Goal: Information Seeking & Learning: Find specific page/section

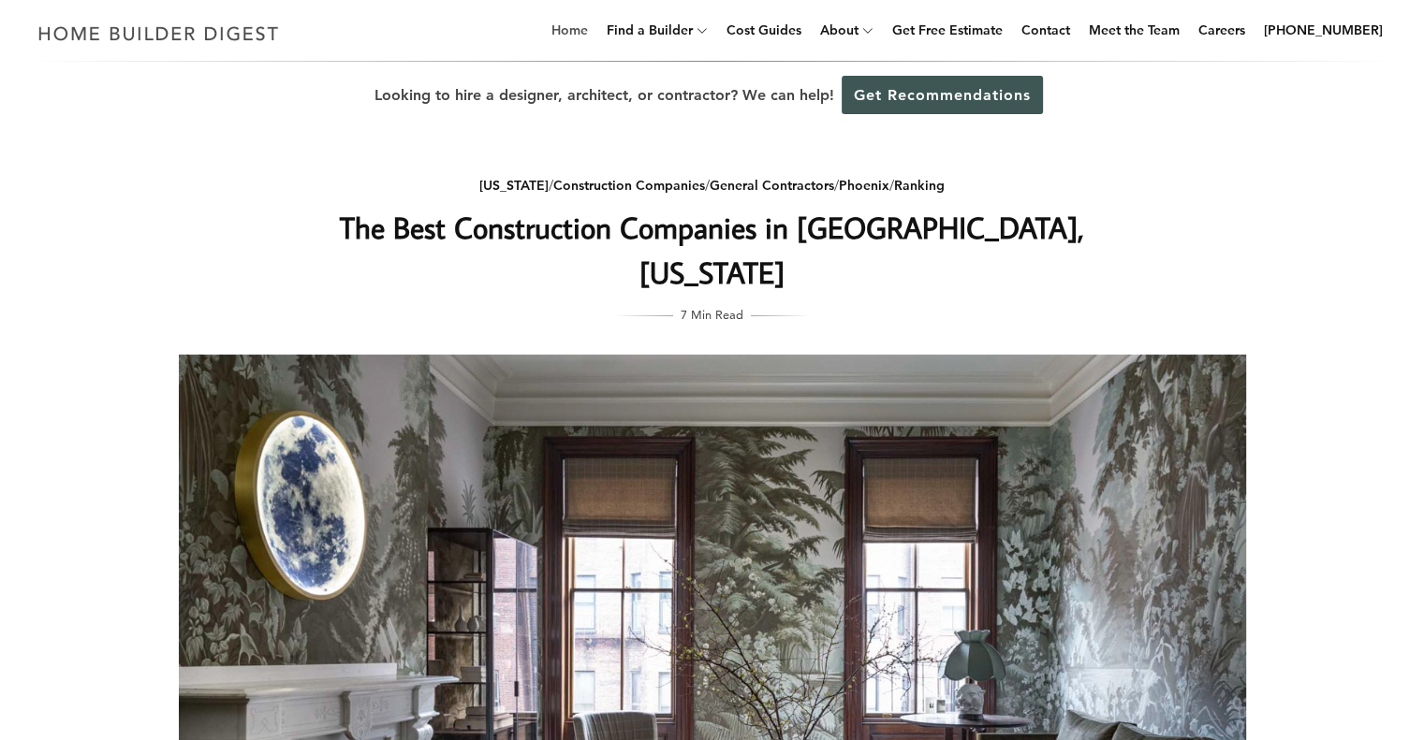
click at [594, 26] on link "Home" at bounding box center [569, 30] width 51 height 60
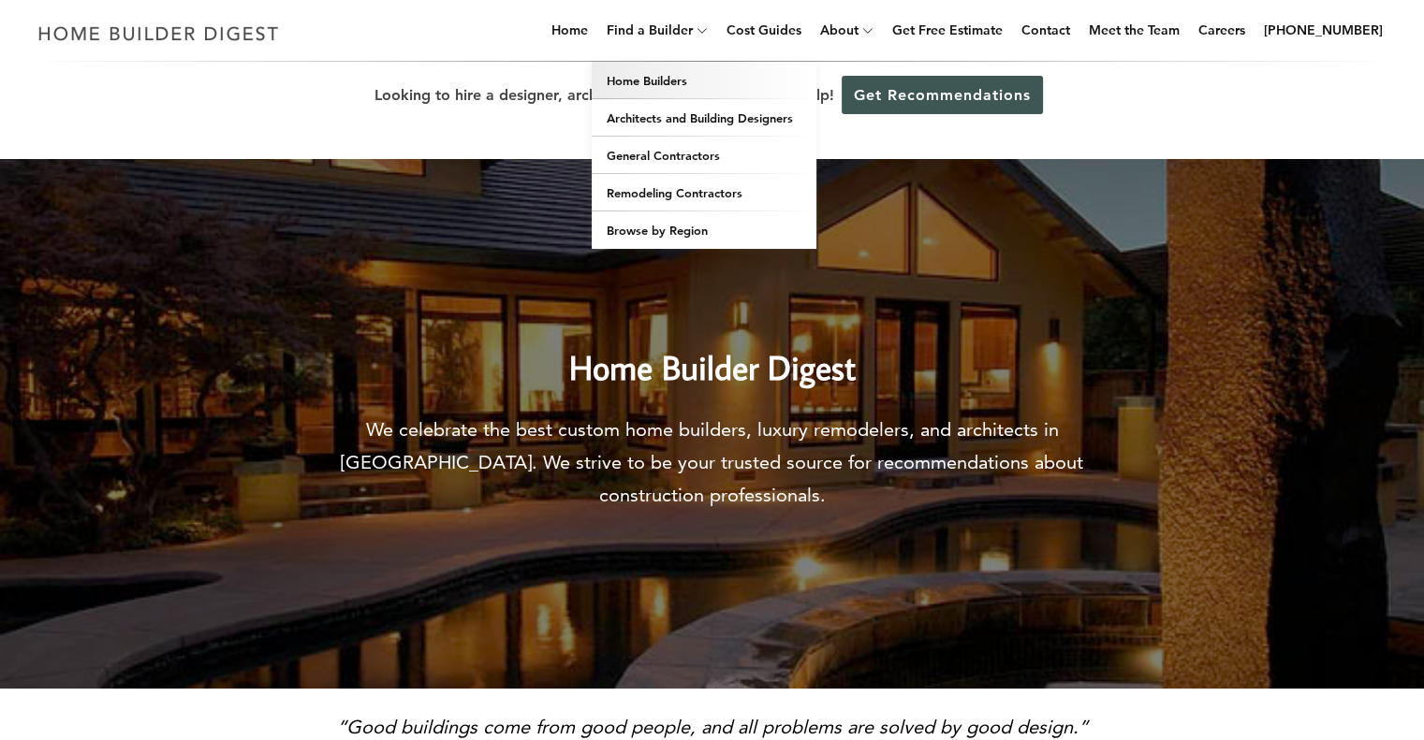
click at [717, 80] on link "Home Builders" at bounding box center [704, 80] width 225 height 37
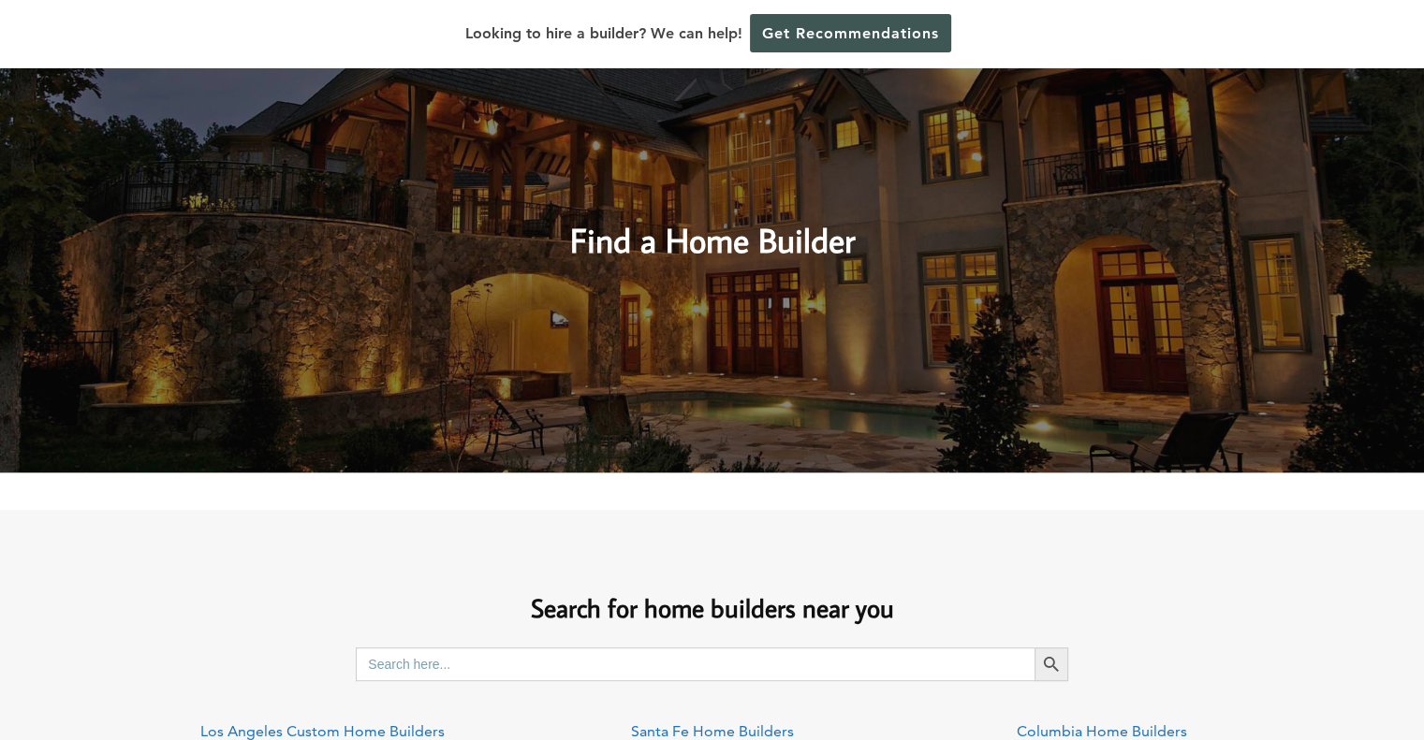
scroll to position [1217, 0]
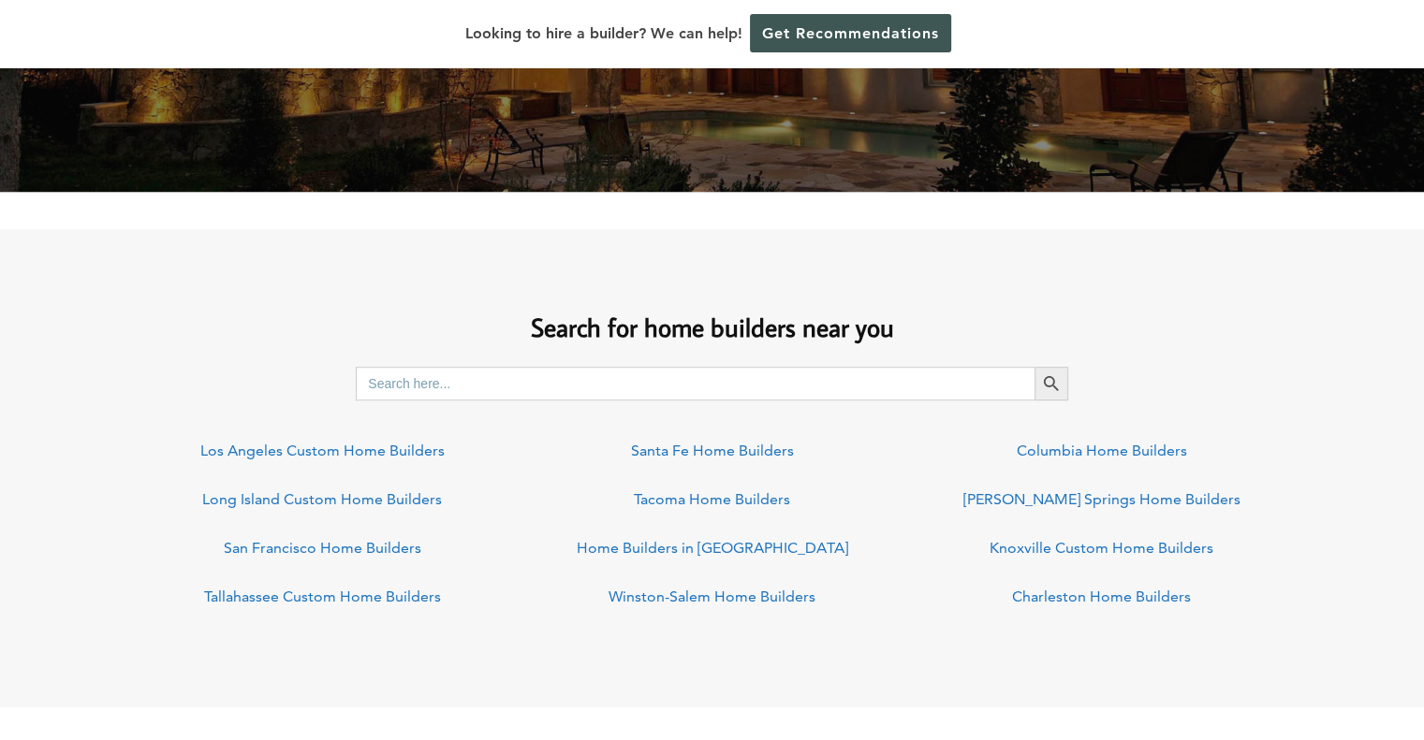
click at [595, 381] on input "Search for:" at bounding box center [695, 384] width 679 height 34
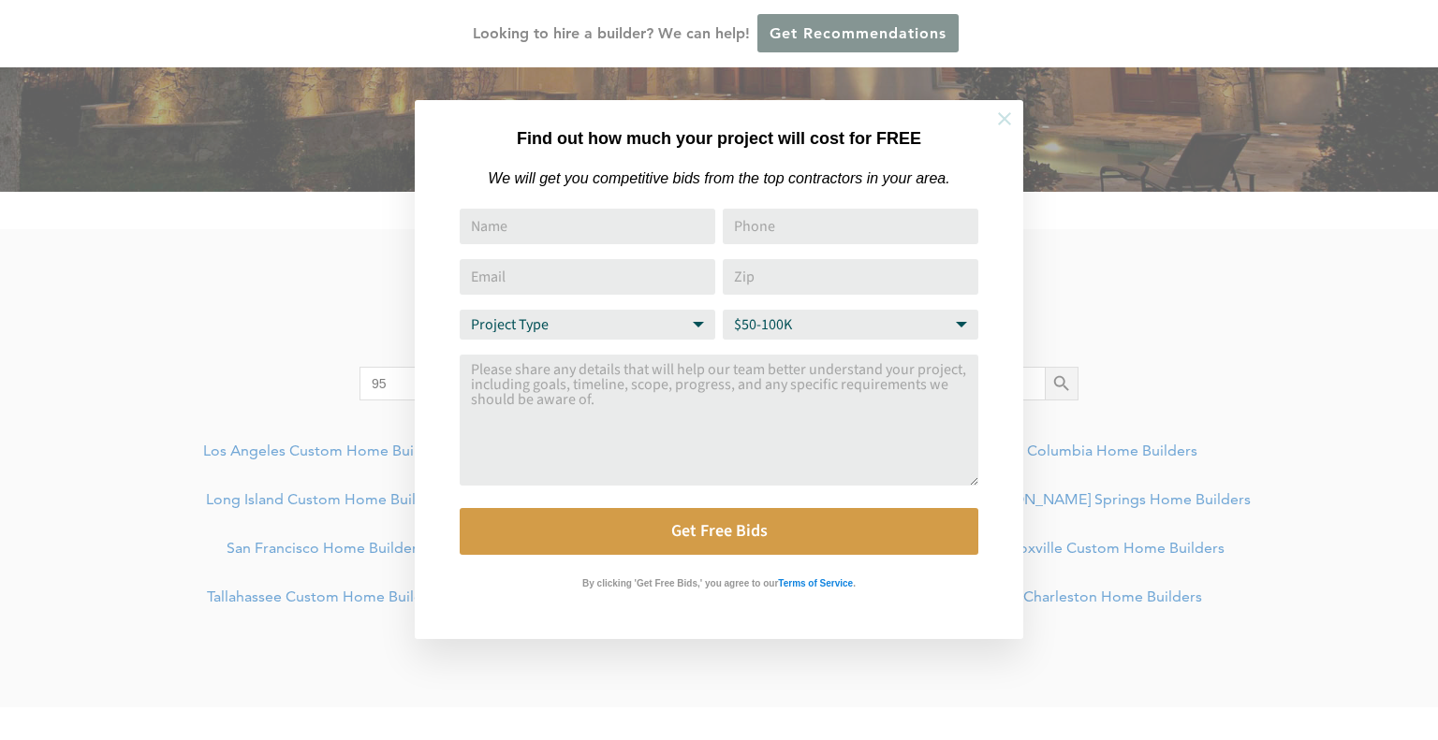
click at [1003, 115] on icon at bounding box center [1004, 119] width 21 height 21
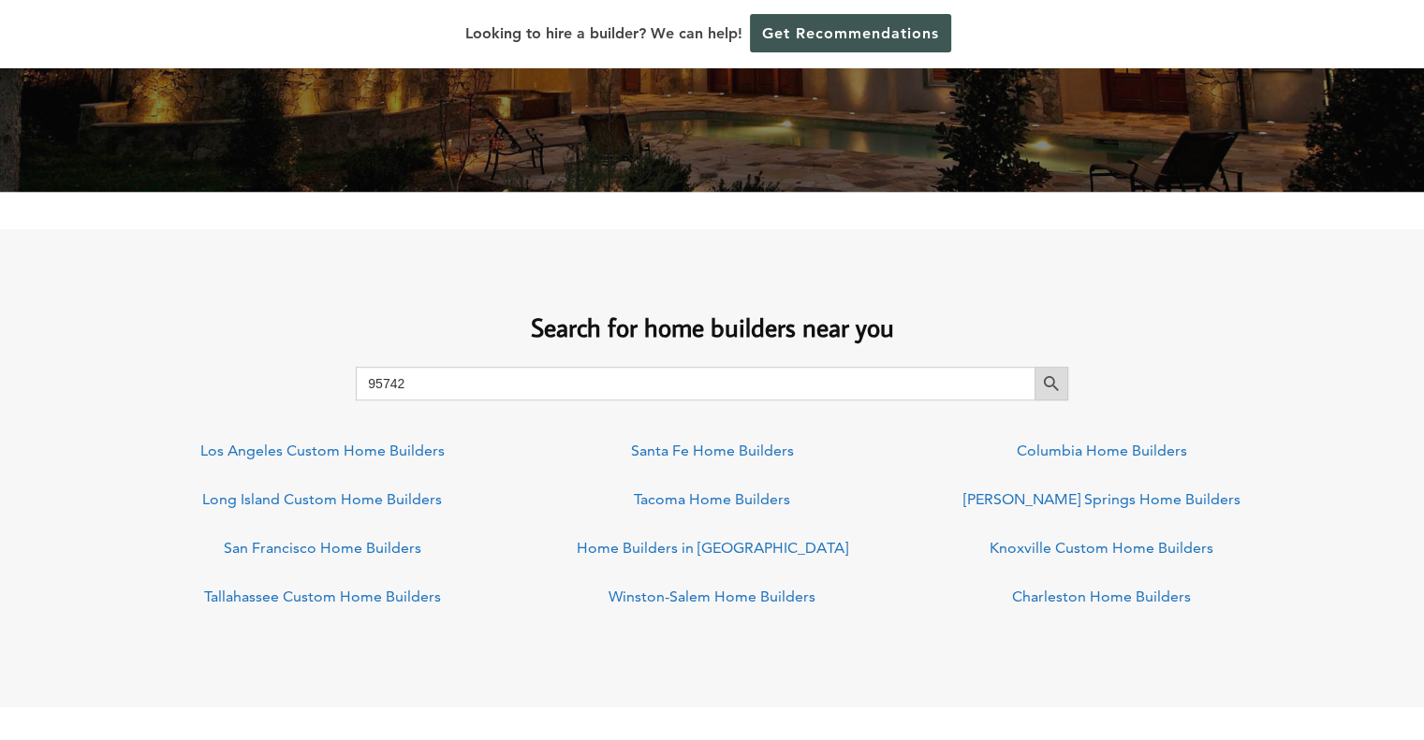
type input "95742"
click at [1055, 378] on icon "Search" at bounding box center [1051, 383] width 15 height 15
click at [373, 552] on link "San Francisco Home Builders" at bounding box center [323, 548] width 198 height 18
